Goal: Transaction & Acquisition: Book appointment/travel/reservation

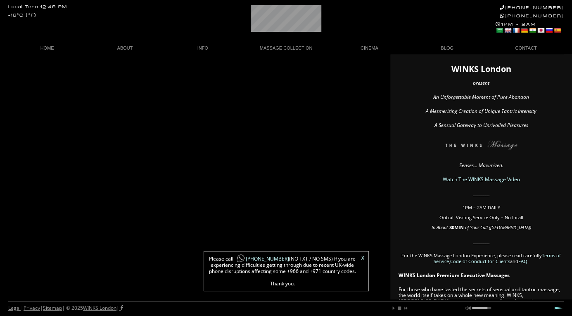
click at [364, 257] on link "X" at bounding box center [363, 257] width 3 height 5
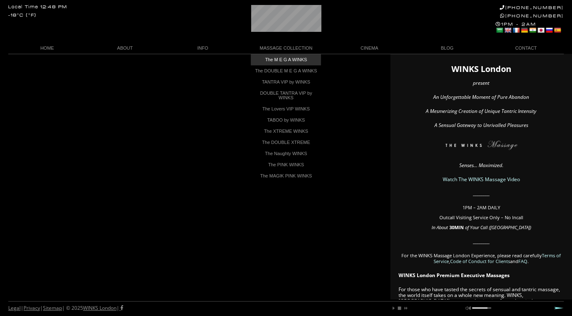
click at [298, 61] on link "The M E G A WINKS" at bounding box center [286, 59] width 70 height 11
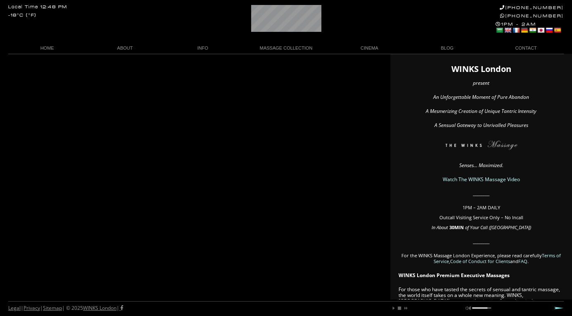
scroll to position [0, 12]
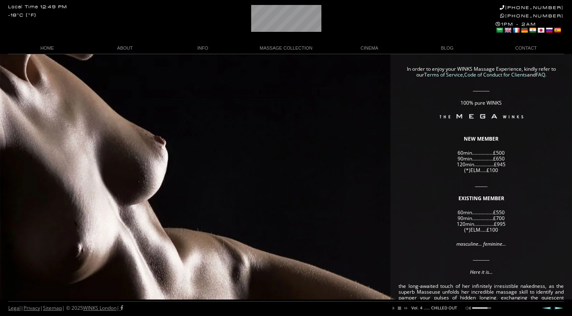
scroll to position [0, 116]
